Goal: Find specific page/section: Find specific page/section

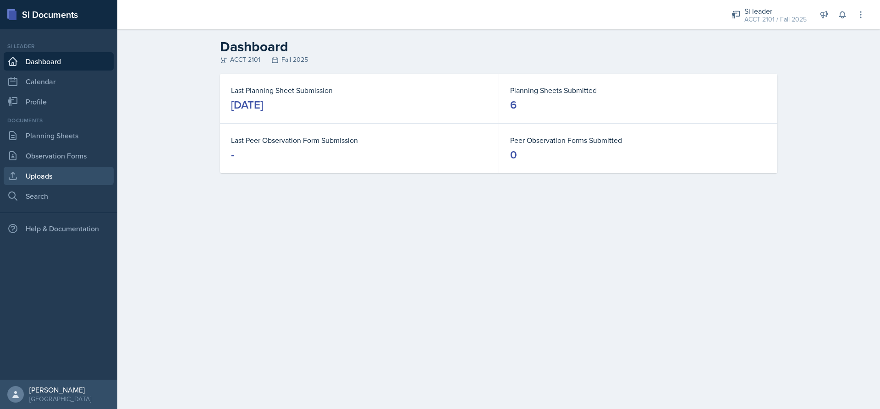
click at [59, 173] on link "Uploads" at bounding box center [59, 176] width 110 height 18
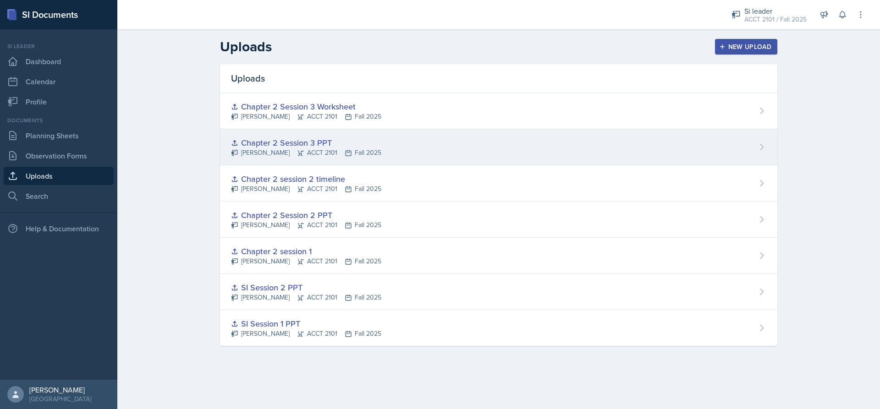
click at [377, 143] on div "Chapter 2 Session 3 PPT [PERSON_NAME] ACCT 2101 Fall 2025" at bounding box center [498, 147] width 557 height 36
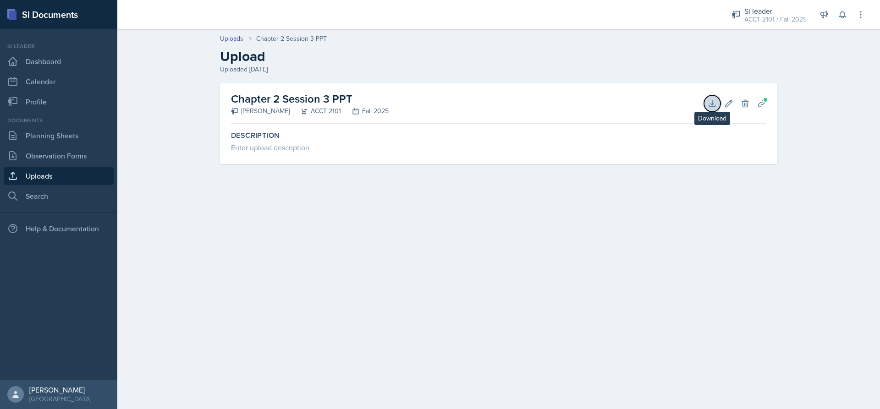
click at [710, 104] on icon at bounding box center [712, 103] width 9 height 9
click at [69, 158] on link "Observation Forms" at bounding box center [59, 156] width 110 height 18
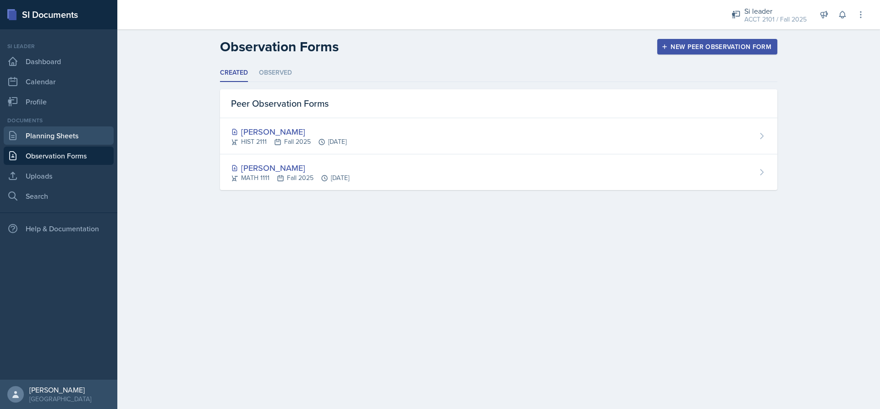
click at [67, 140] on link "Planning Sheets" at bounding box center [59, 136] width 110 height 18
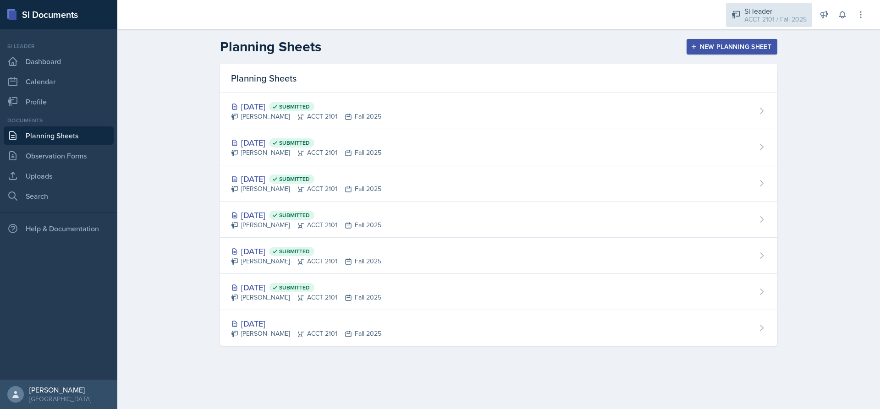
click at [749, 6] on div "Si leader" at bounding box center [775, 11] width 62 height 11
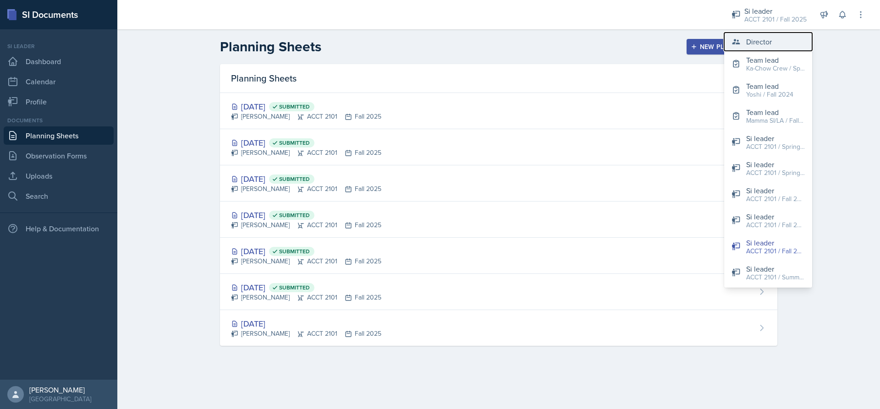
click at [760, 37] on div "Director" at bounding box center [759, 41] width 26 height 11
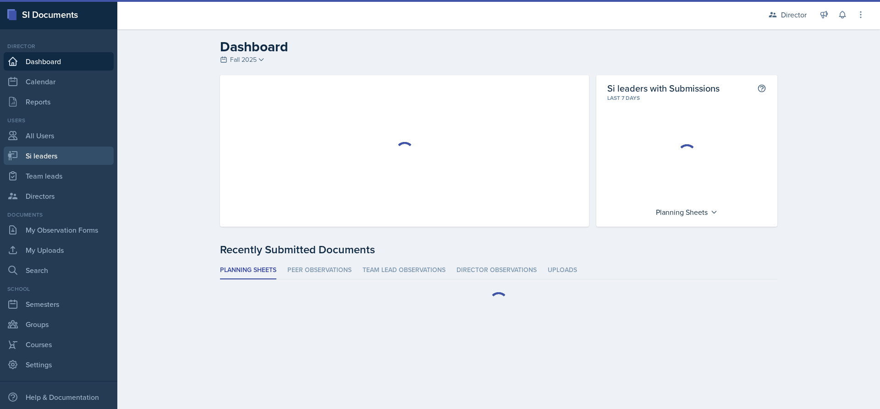
click at [61, 154] on link "Si leaders" at bounding box center [59, 156] width 110 height 18
select select "2bed604d-1099-4043-b1bc-2365e8740244"
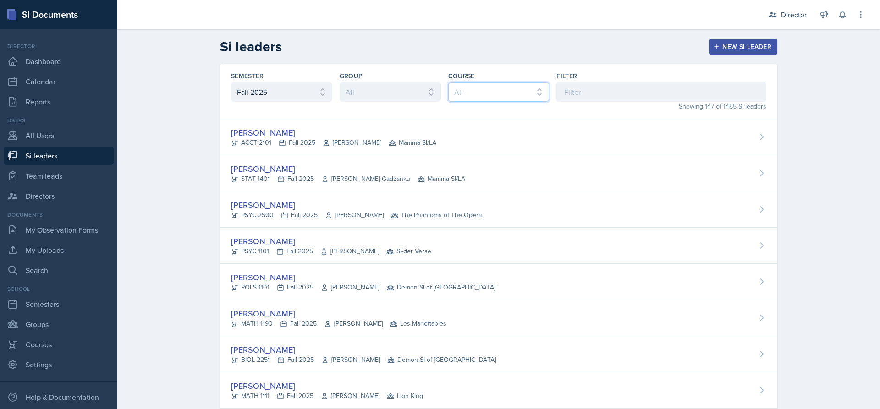
click at [479, 93] on select "All ACCT 2101 ACCT 2102 ACCT 4050 ANTH 1102 ANTH 3301 ARCH 1000 ARCH 1000 ARCH …" at bounding box center [498, 92] width 101 height 19
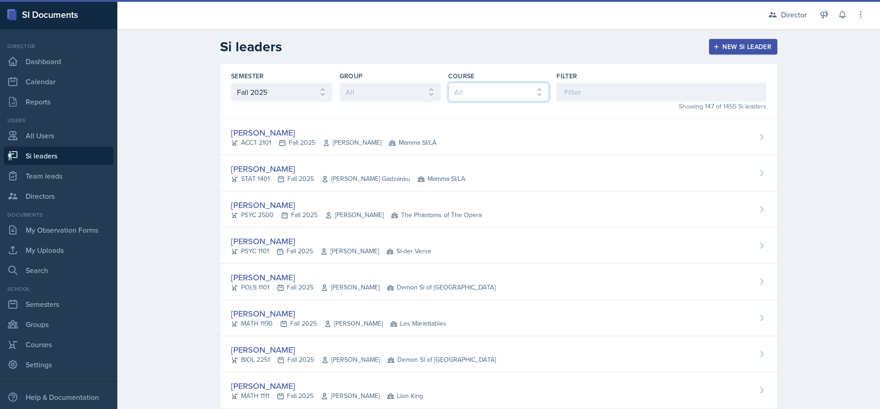
select select "98e834a5-c83e-4e52-b556-b4b33834ab53"
click at [448, 83] on select "All ACCT 2101 ACCT 2102 ACCT 4050 ANTH 1102 ANTH 3301 ARCH 1000 ARCH 1000 ARCH …" at bounding box center [498, 92] width 101 height 19
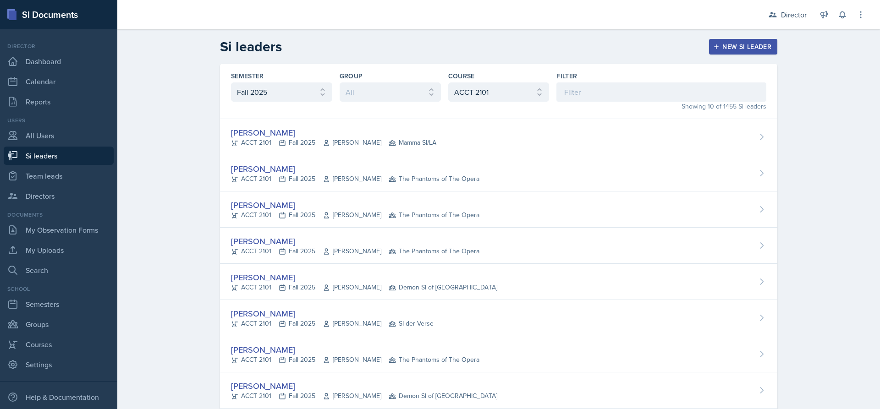
click at [721, 49] on div "New Si leader" at bounding box center [743, 46] width 56 height 7
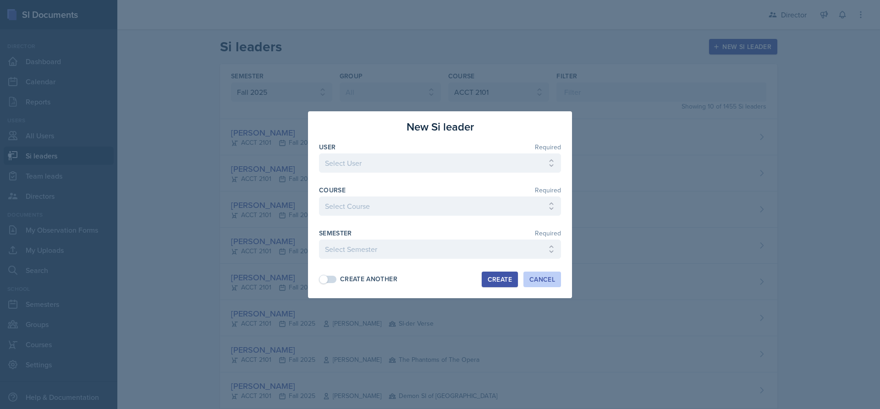
click at [544, 277] on div "Cancel" at bounding box center [542, 279] width 26 height 7
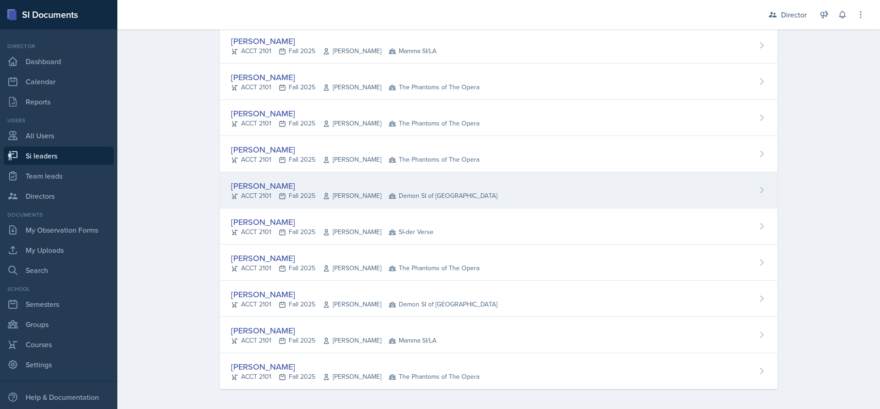
scroll to position [94, 0]
